Goal: Information Seeking & Learning: Check status

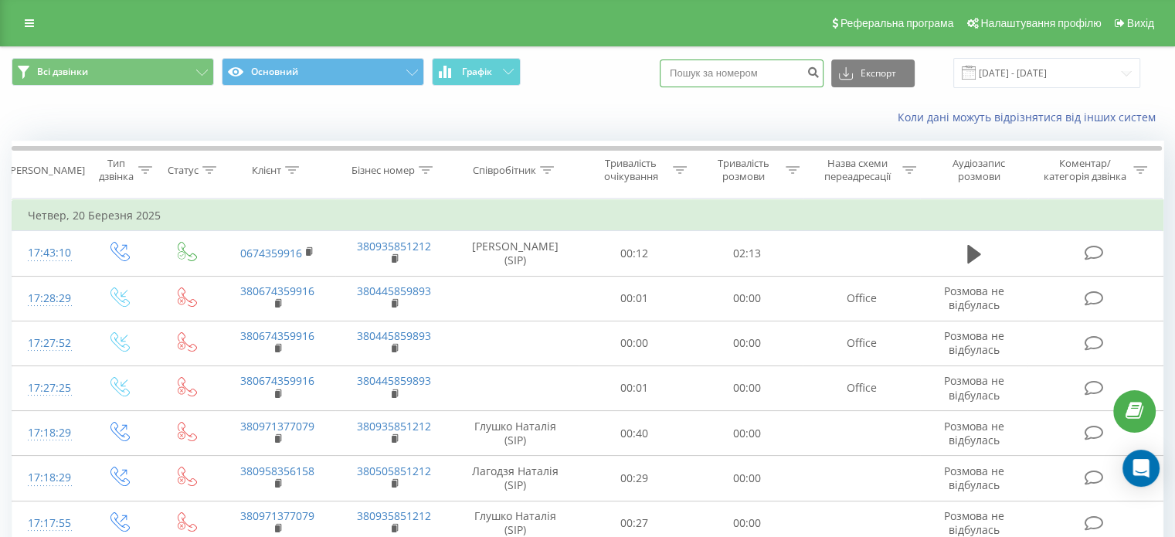
click at [751, 73] on input at bounding box center [742, 73] width 164 height 28
paste input "380502027381"
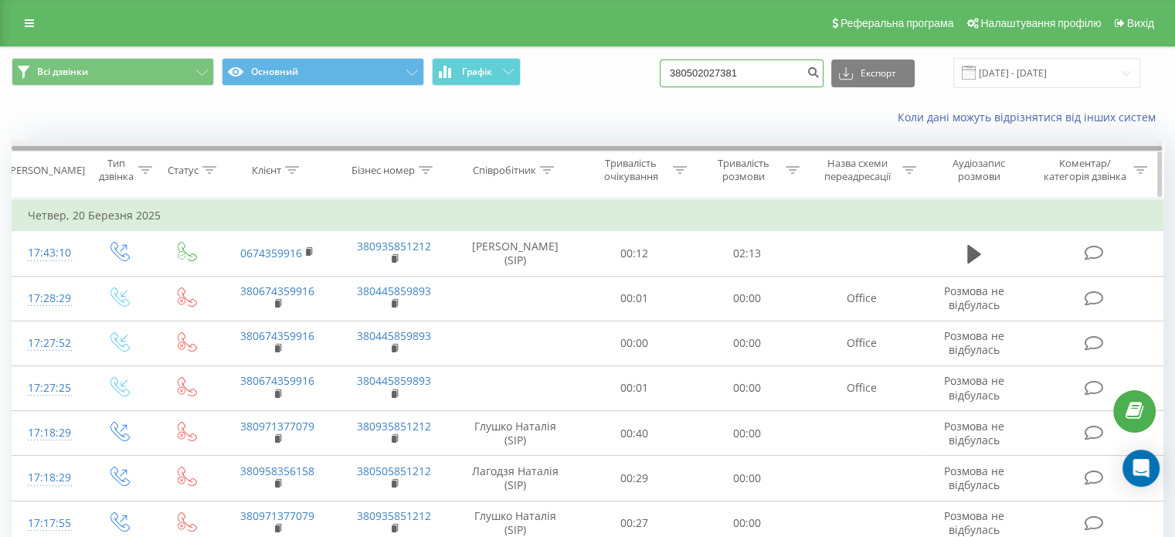
type input "380502027381"
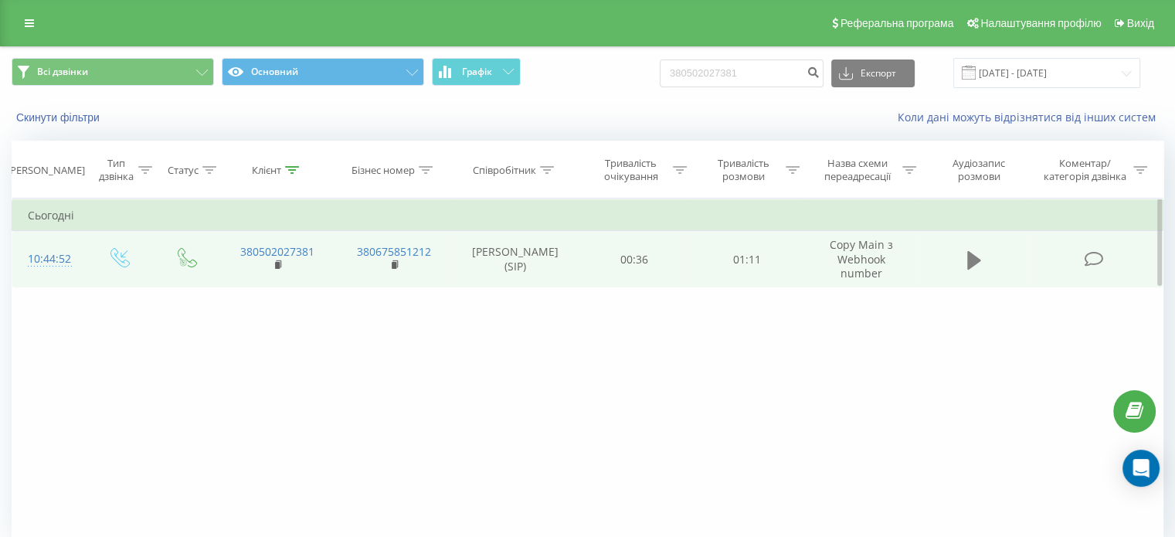
click at [973, 259] on icon at bounding box center [974, 259] width 14 height 19
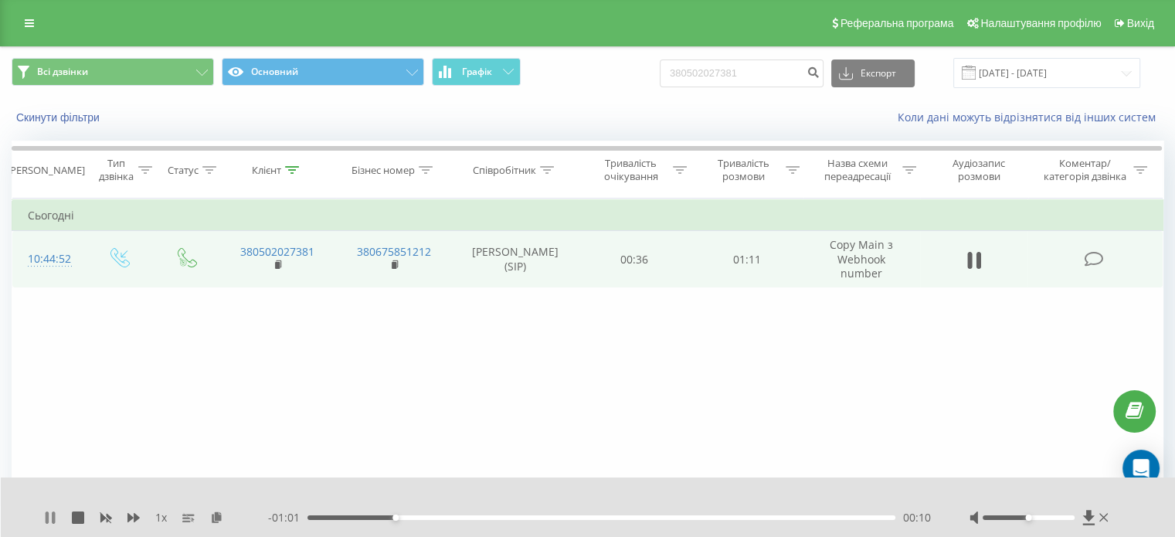
click at [49, 521] on icon at bounding box center [50, 517] width 12 height 12
click at [689, 407] on div "Фільтрувати за умовою Дорівнює Введіть значення Скасувати OK Фільтрувати за умо…" at bounding box center [588, 373] width 1152 height 348
click at [308, 518] on div "00:00" at bounding box center [601, 517] width 588 height 5
click at [314, 515] on div "00:00" at bounding box center [601, 517] width 588 height 5
click at [34, 525] on div "1 x - 01:11 00:00 00:00" at bounding box center [588, 506] width 1175 height 59
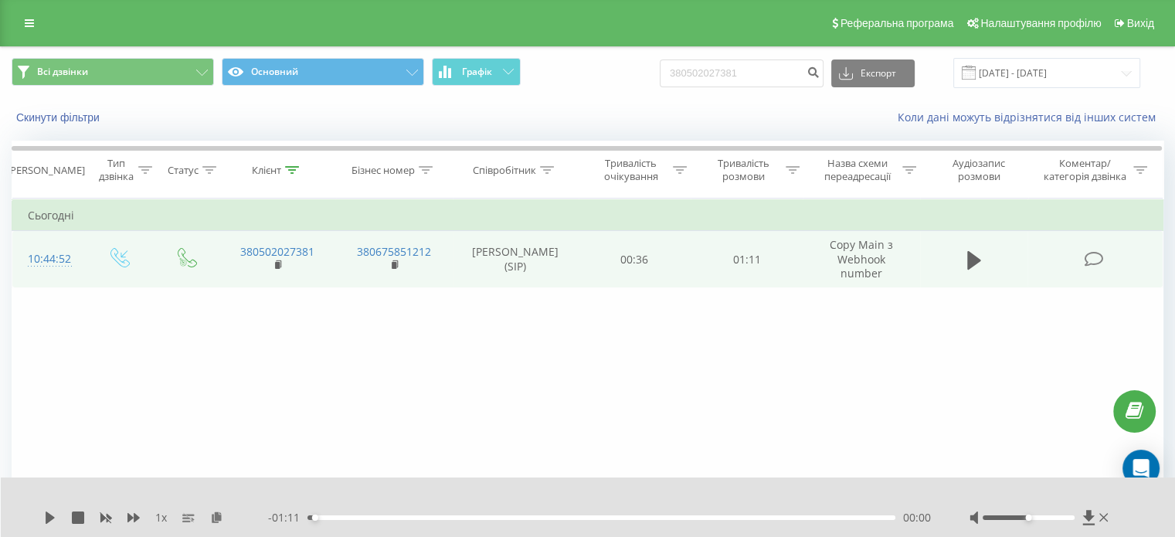
click at [41, 519] on div "1 x - 01:11 00:00 00:00" at bounding box center [588, 506] width 1175 height 59
click at [45, 517] on icon at bounding box center [50, 517] width 12 height 12
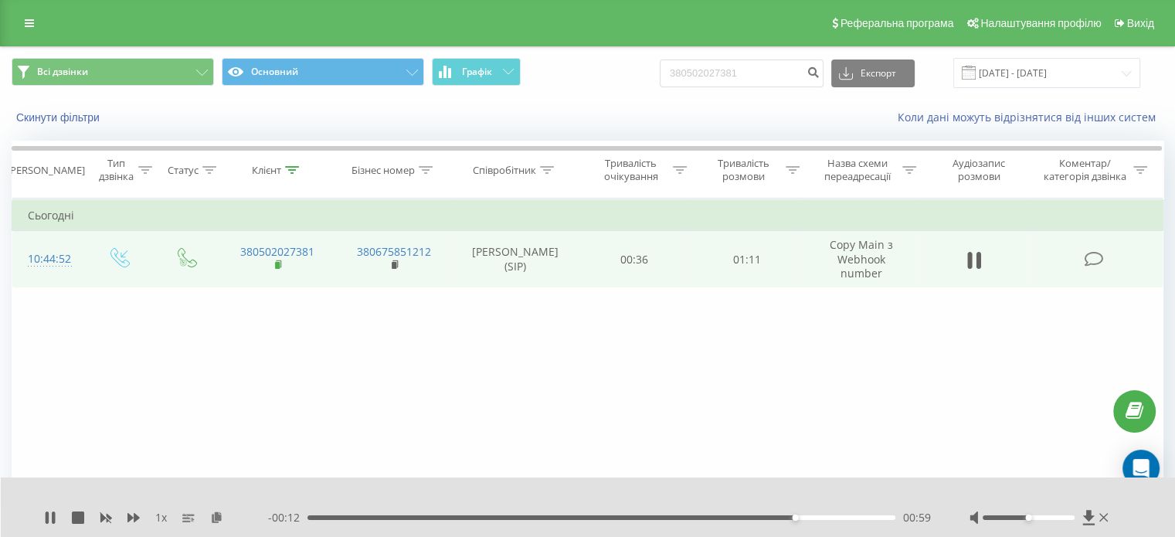
click at [282, 265] on icon at bounding box center [279, 265] width 8 height 11
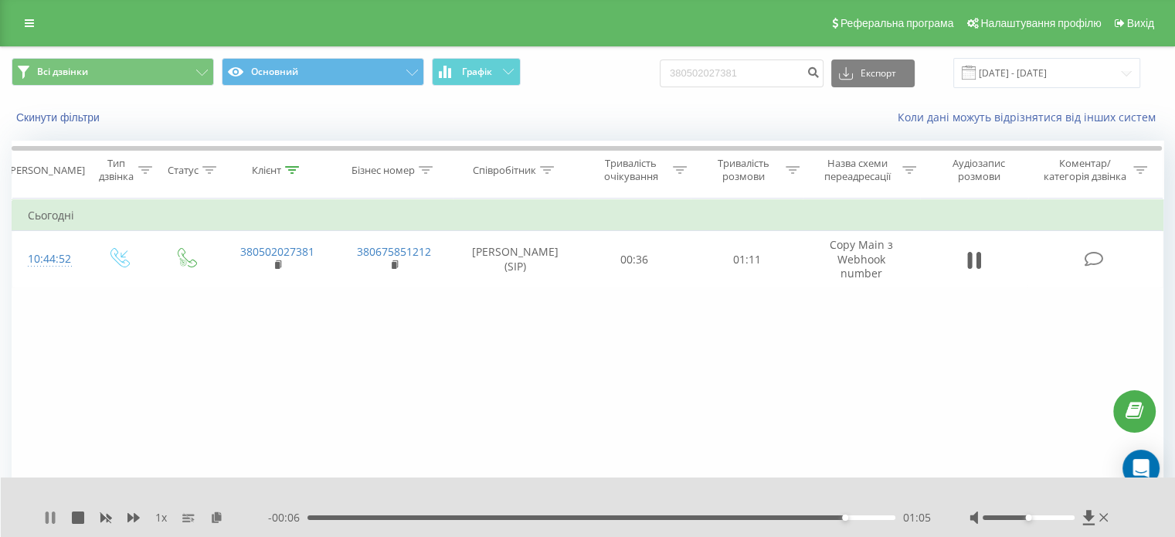
click at [46, 515] on icon at bounding box center [50, 517] width 12 height 12
